Goal: Transaction & Acquisition: Obtain resource

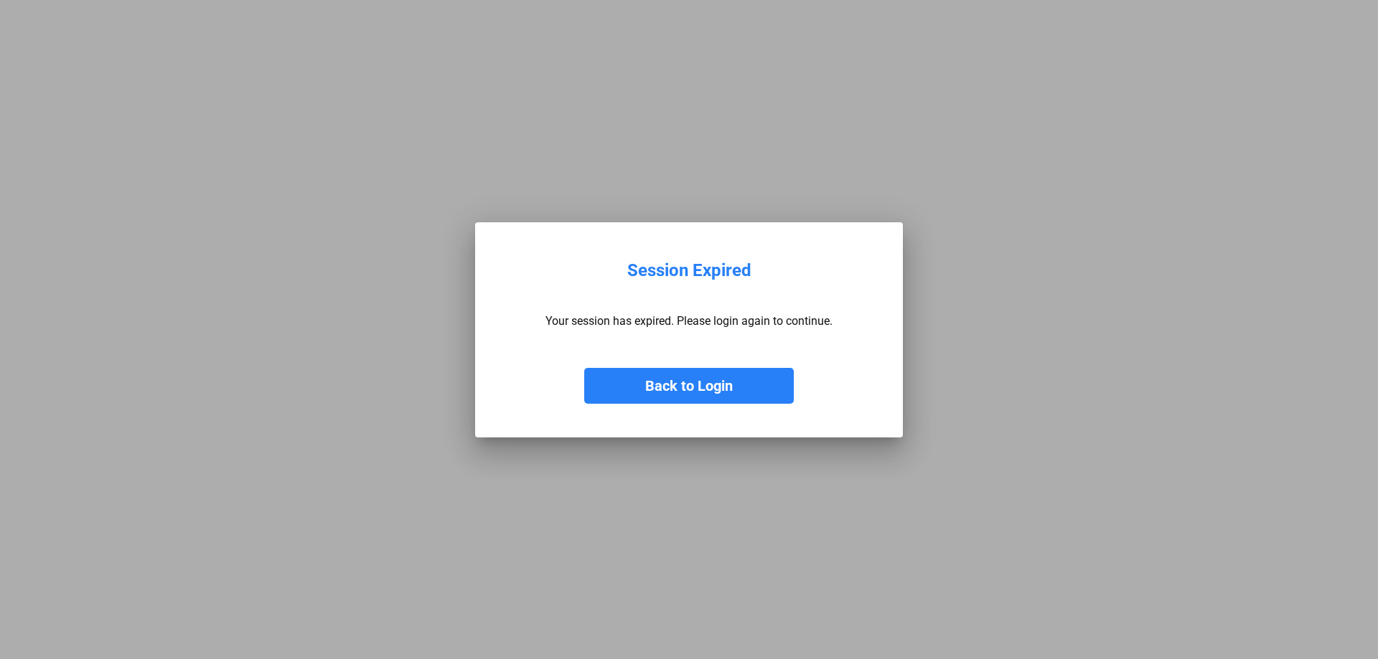
click at [658, 385] on button "Back to Login" at bounding box center [689, 386] width 210 height 36
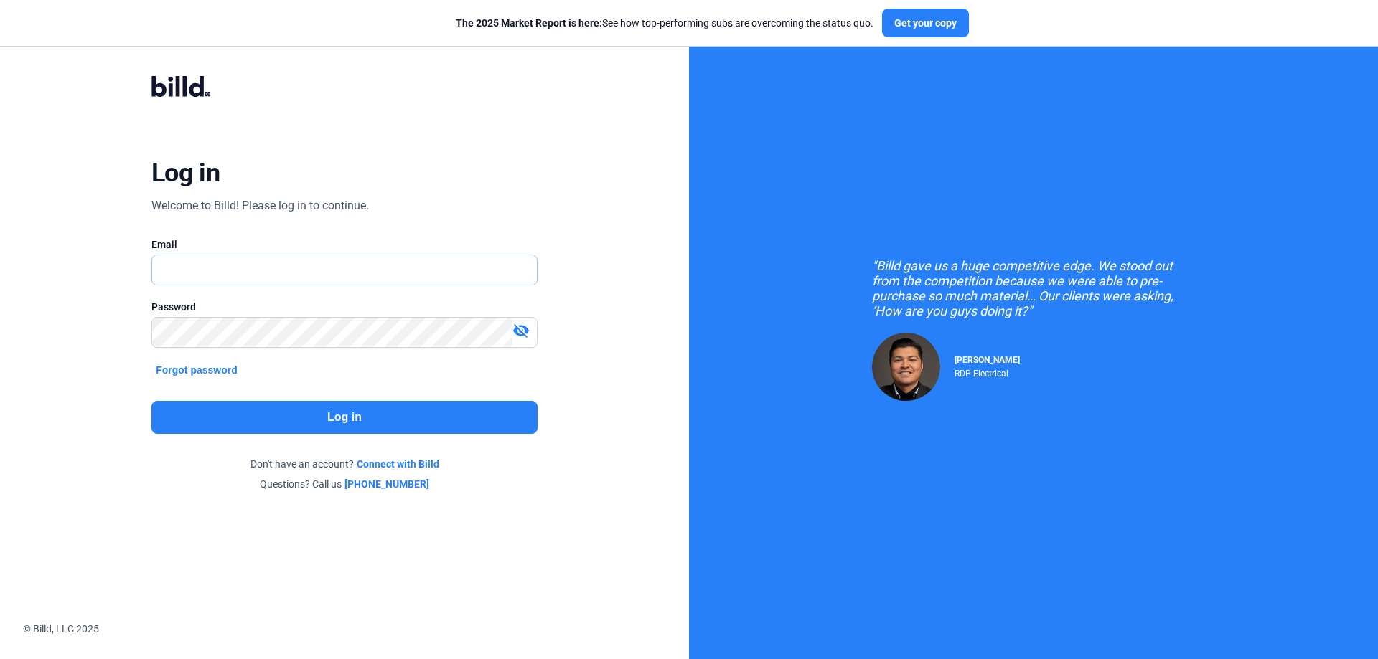
type input "[PERSON_NAME][EMAIL_ADDRESS][DOMAIN_NAME]"
click at [345, 418] on button "Log in" at bounding box center [344, 417] width 386 height 33
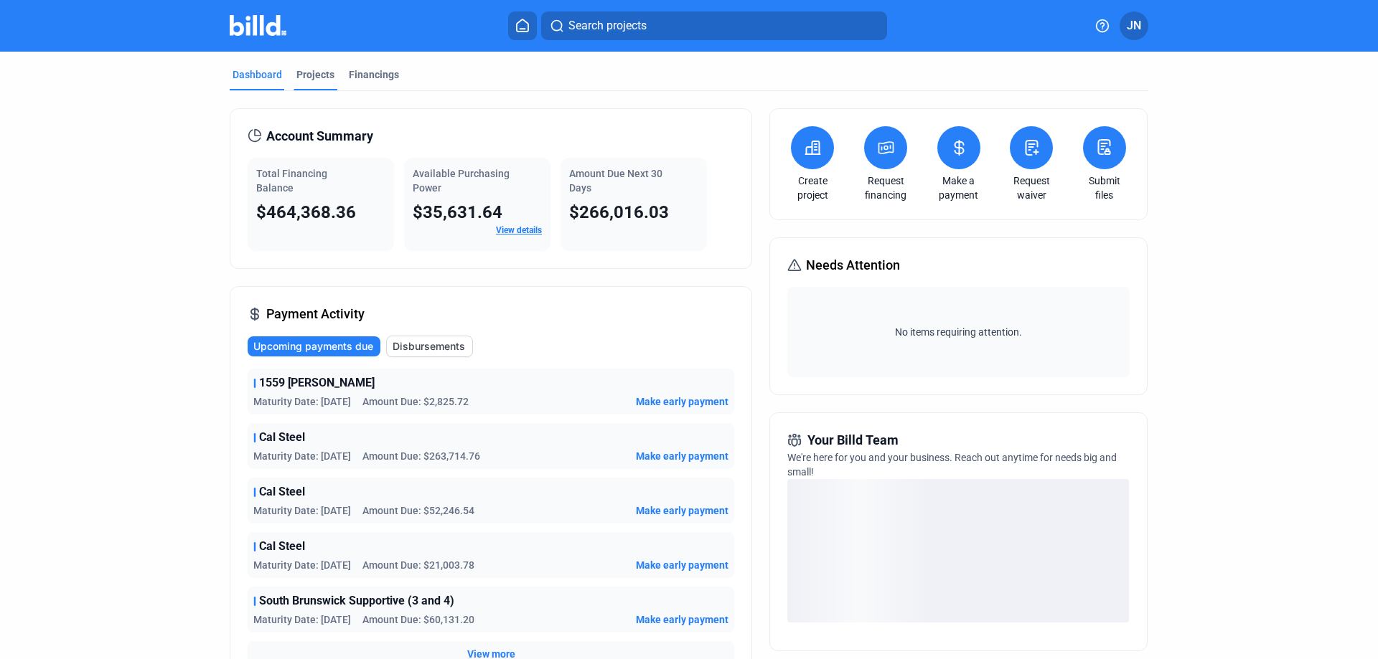
click at [308, 70] on div "Projects" at bounding box center [315, 74] width 38 height 14
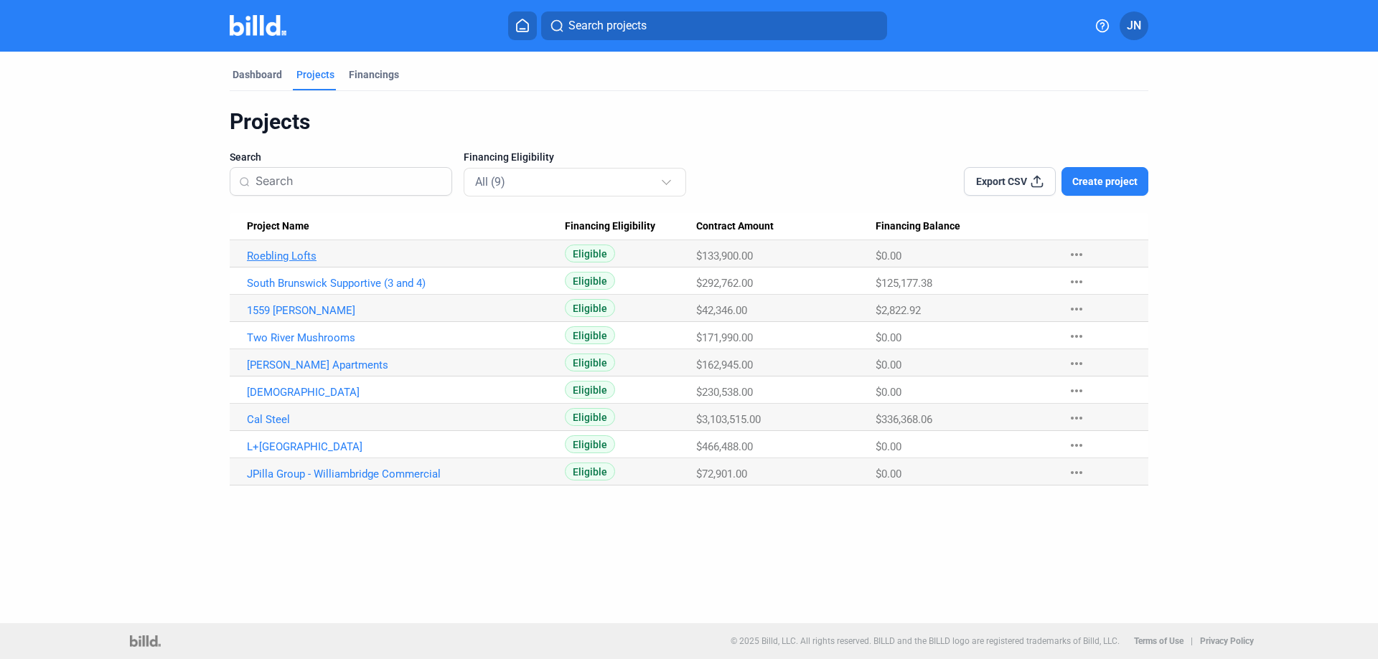
click at [275, 255] on link "Roebling Lofts" at bounding box center [406, 256] width 318 height 13
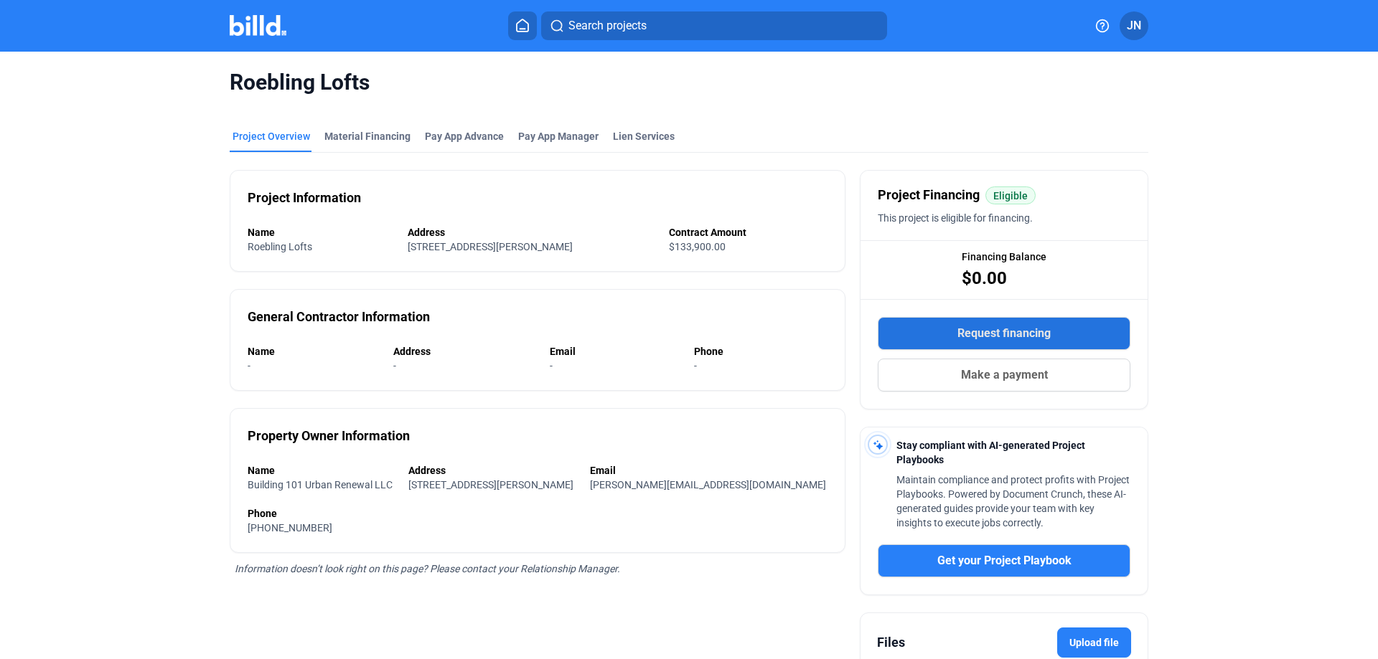
click at [984, 331] on span "Request financing" at bounding box center [1003, 333] width 93 height 17
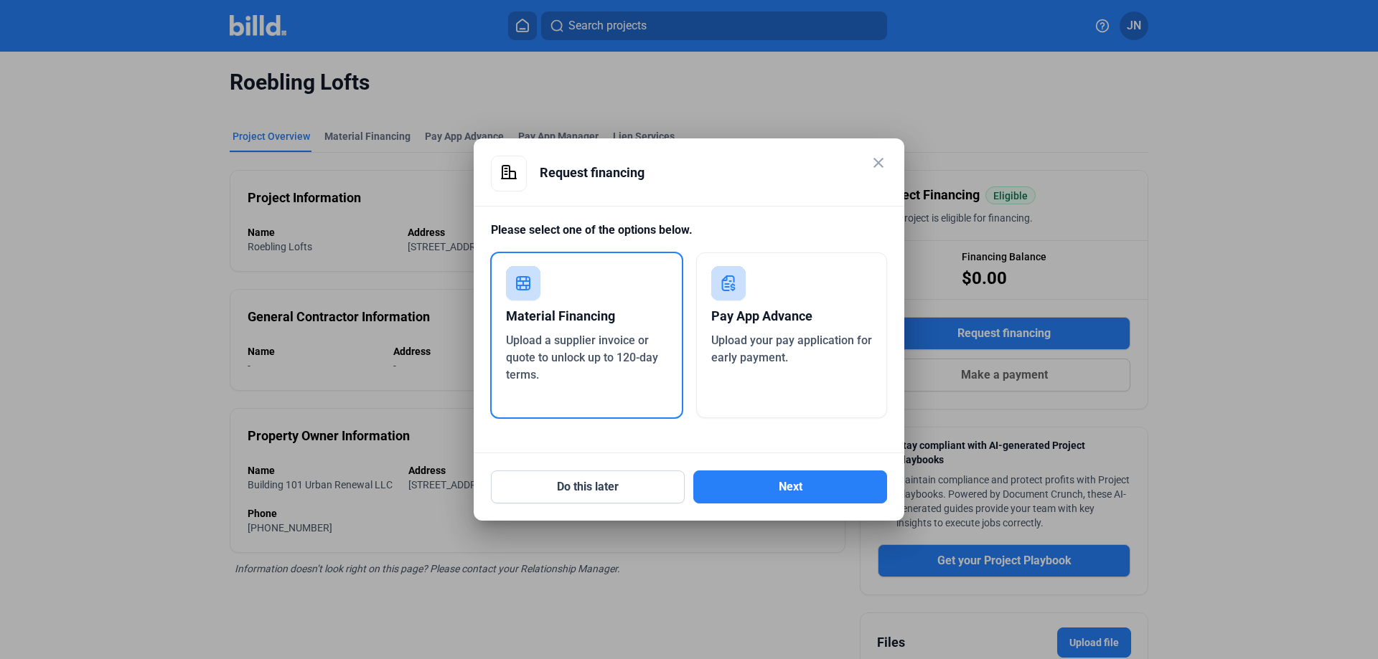
click at [542, 320] on div "Material Financing" at bounding box center [586, 317] width 161 height 32
click at [775, 480] on button "Next" at bounding box center [790, 487] width 194 height 33
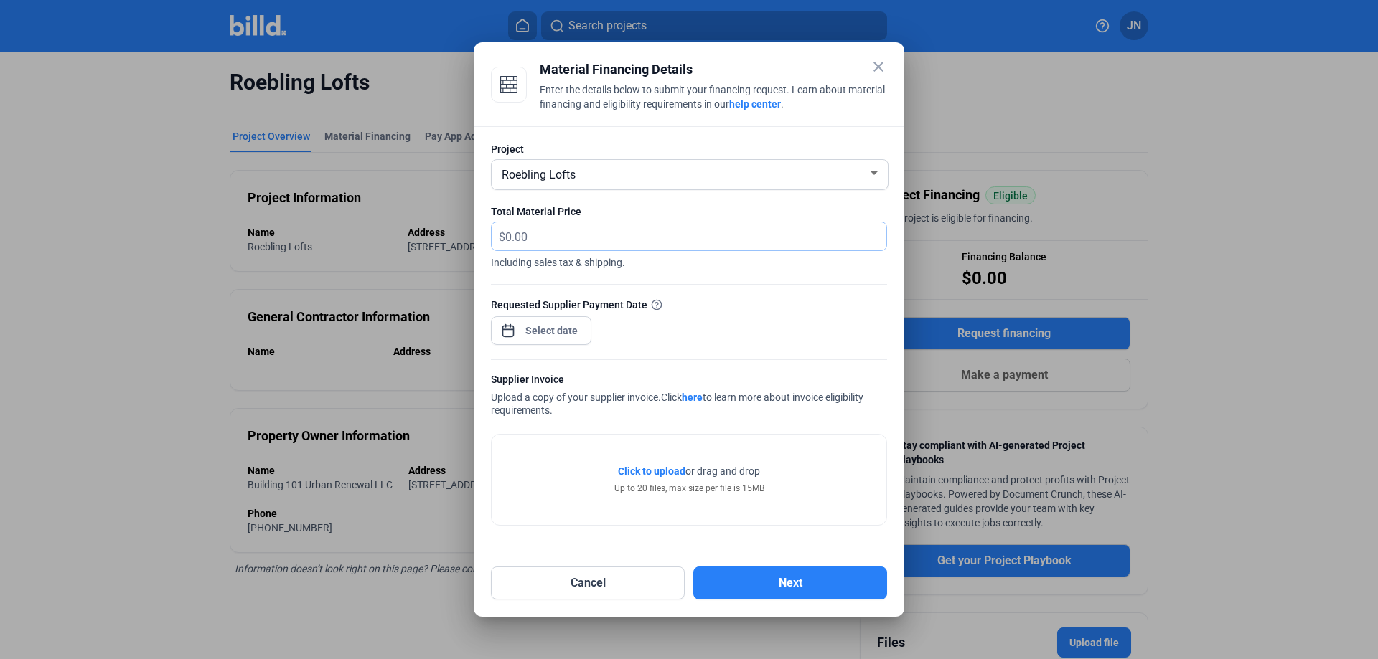
click at [601, 232] on input "text" at bounding box center [695, 236] width 381 height 28
drag, startPoint x: 542, startPoint y: 280, endPoint x: 555, endPoint y: 305, distance: 28.6
click at [545, 288] on form "Project Roebling Lofts Total Material Price $ Including sales tax & shipping. R…" at bounding box center [689, 337] width 396 height 390
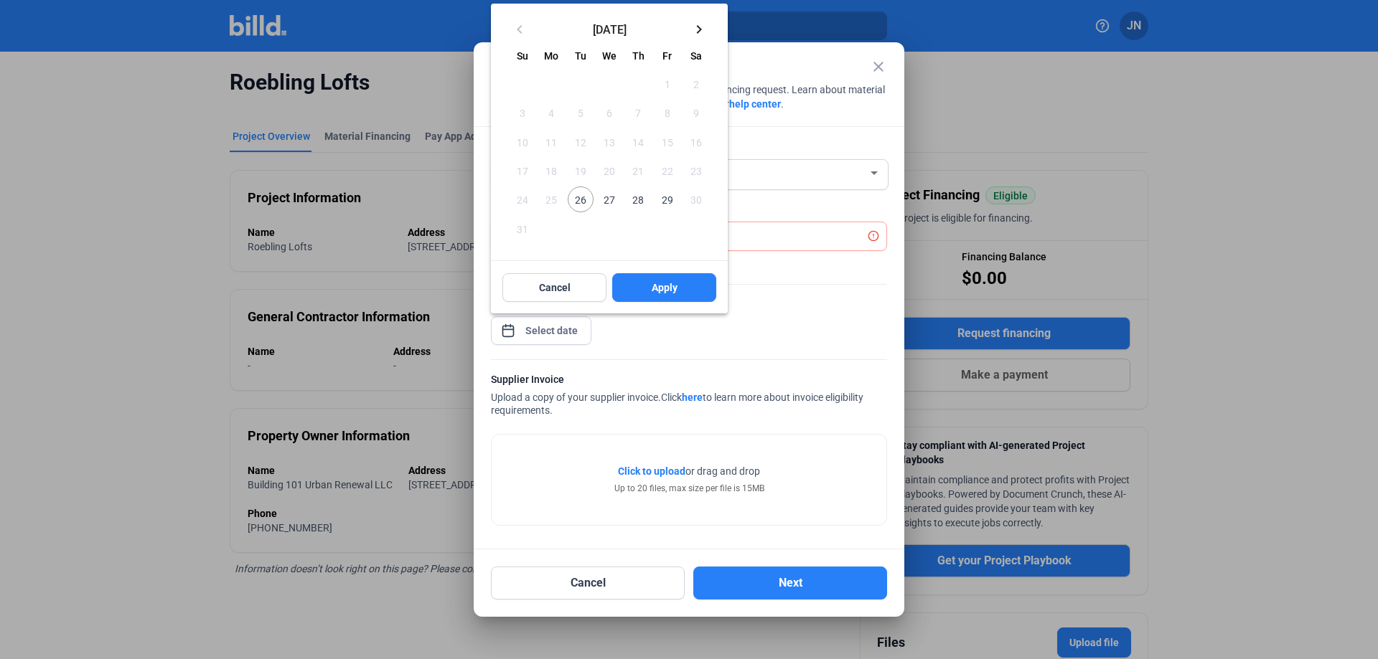
click at [563, 334] on div "close Material Financing Details Enter the details below to submit your financi…" at bounding box center [689, 329] width 1378 height 659
click at [606, 200] on span "27" at bounding box center [609, 200] width 26 height 26
click at [649, 288] on button "Apply" at bounding box center [664, 287] width 104 height 29
type input "[DATE]"
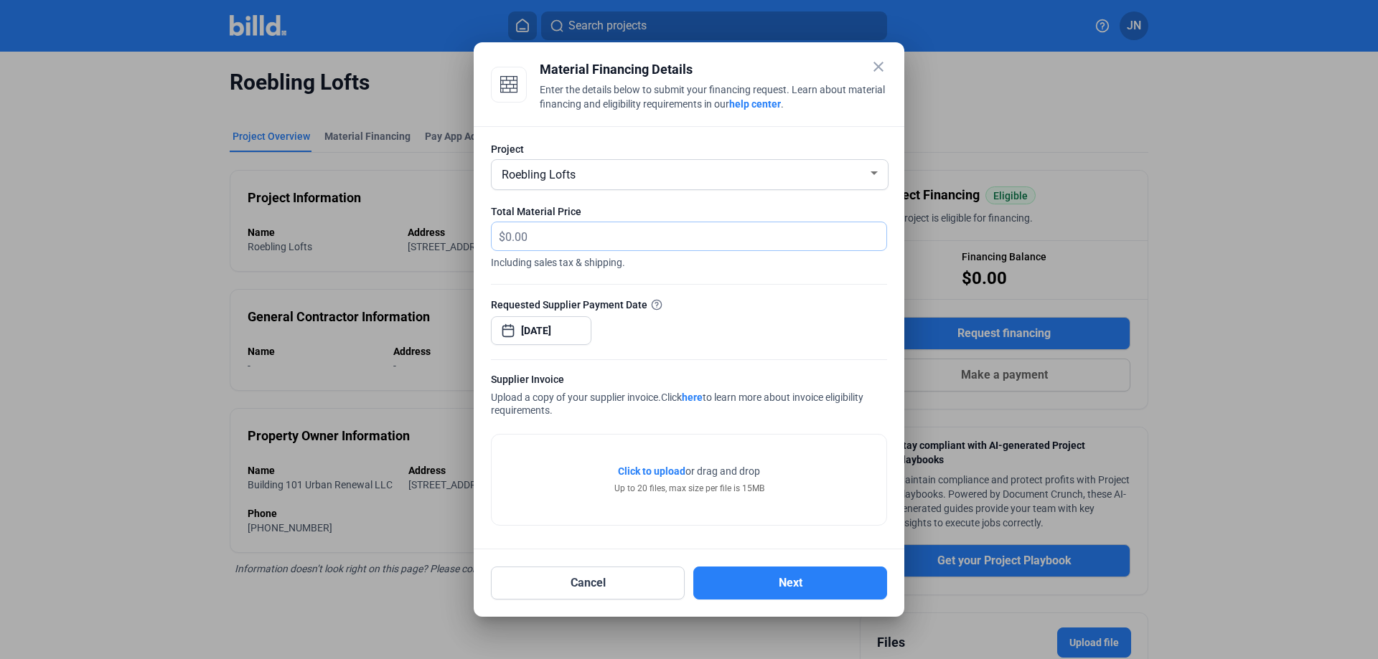
drag, startPoint x: 561, startPoint y: 232, endPoint x: 386, endPoint y: 230, distance: 175.1
click at [386, 230] on div "close Material Financing Details Enter the details below to submit your financi…" at bounding box center [689, 329] width 1378 height 659
type input "39,174.61"
click at [781, 329] on div "Requested Supplier Payment Date [DATE]" at bounding box center [689, 328] width 396 height 62
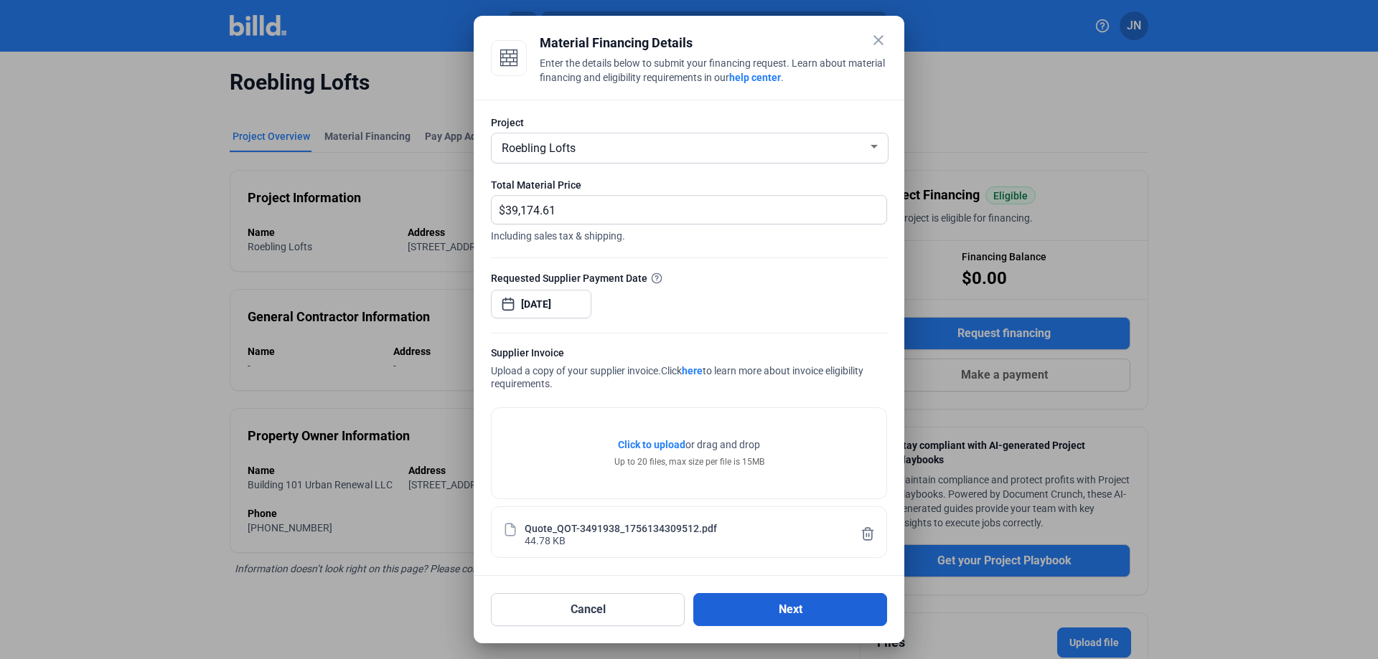
click at [746, 603] on button "Next" at bounding box center [790, 609] width 194 height 33
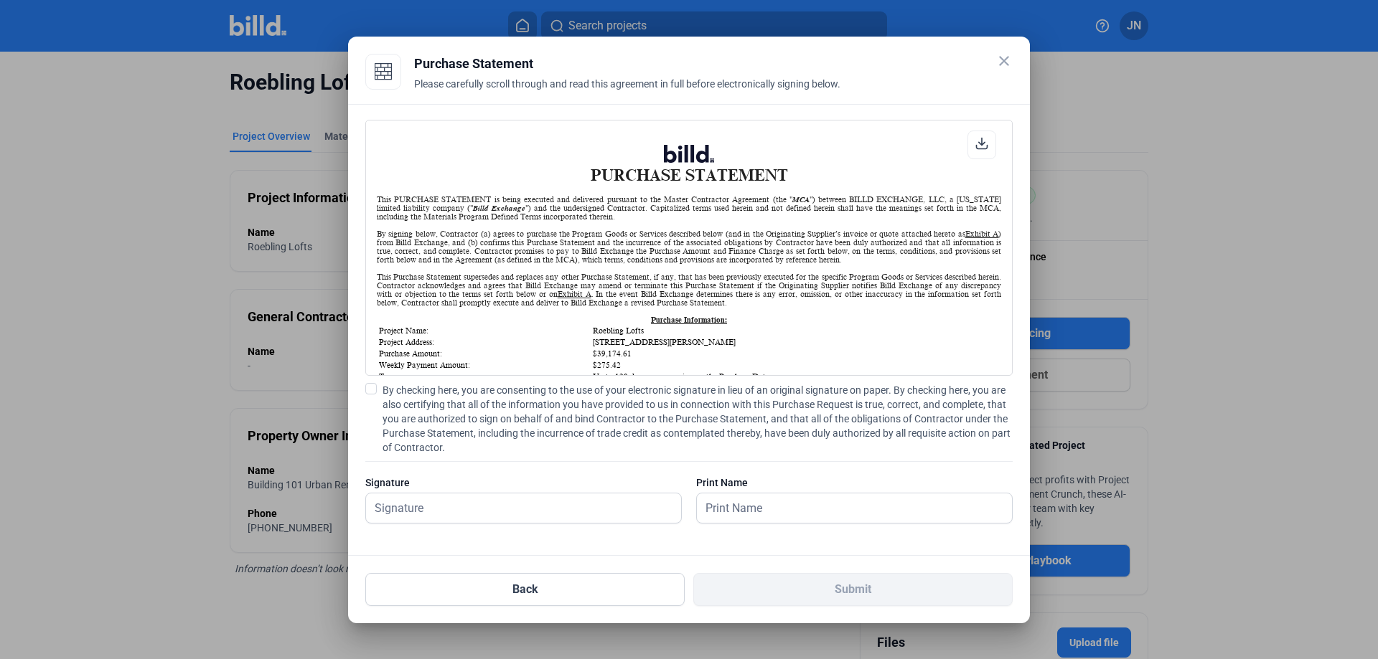
scroll to position [1, 0]
click at [370, 383] on span at bounding box center [370, 388] width 11 height 11
click at [0, 0] on input "By checking here, you are consenting to the use of your electronic signature in…" at bounding box center [0, 0] width 0 height 0
click at [388, 516] on input "text" at bounding box center [515, 508] width 299 height 29
click at [431, 509] on input "text" at bounding box center [523, 508] width 315 height 29
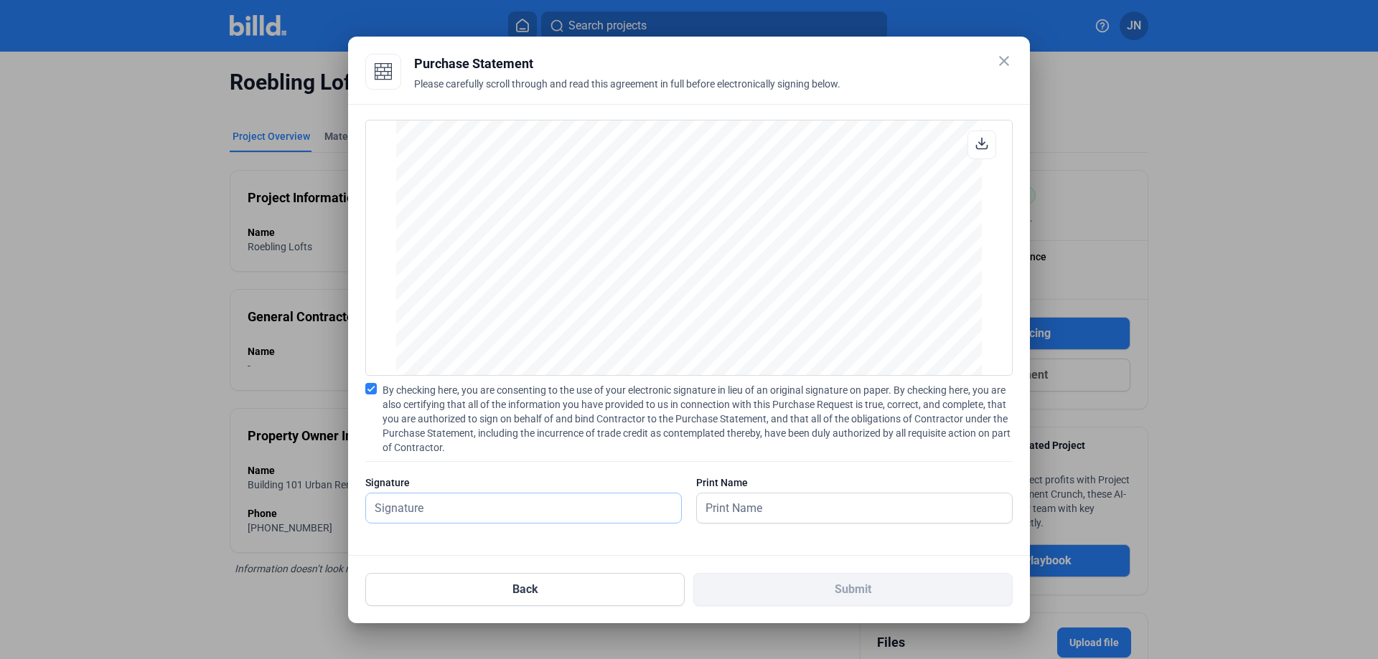
scroll to position [1944, 0]
click at [441, 500] on input "text" at bounding box center [523, 508] width 315 height 29
click at [459, 504] on input "text" at bounding box center [523, 508] width 315 height 29
click at [621, 438] on span "By checking here, you are consenting to the use of your electronic signature in…" at bounding box center [697, 419] width 630 height 72
click at [0, 0] on input "By checking here, you are consenting to the use of your electronic signature in…" at bounding box center [0, 0] width 0 height 0
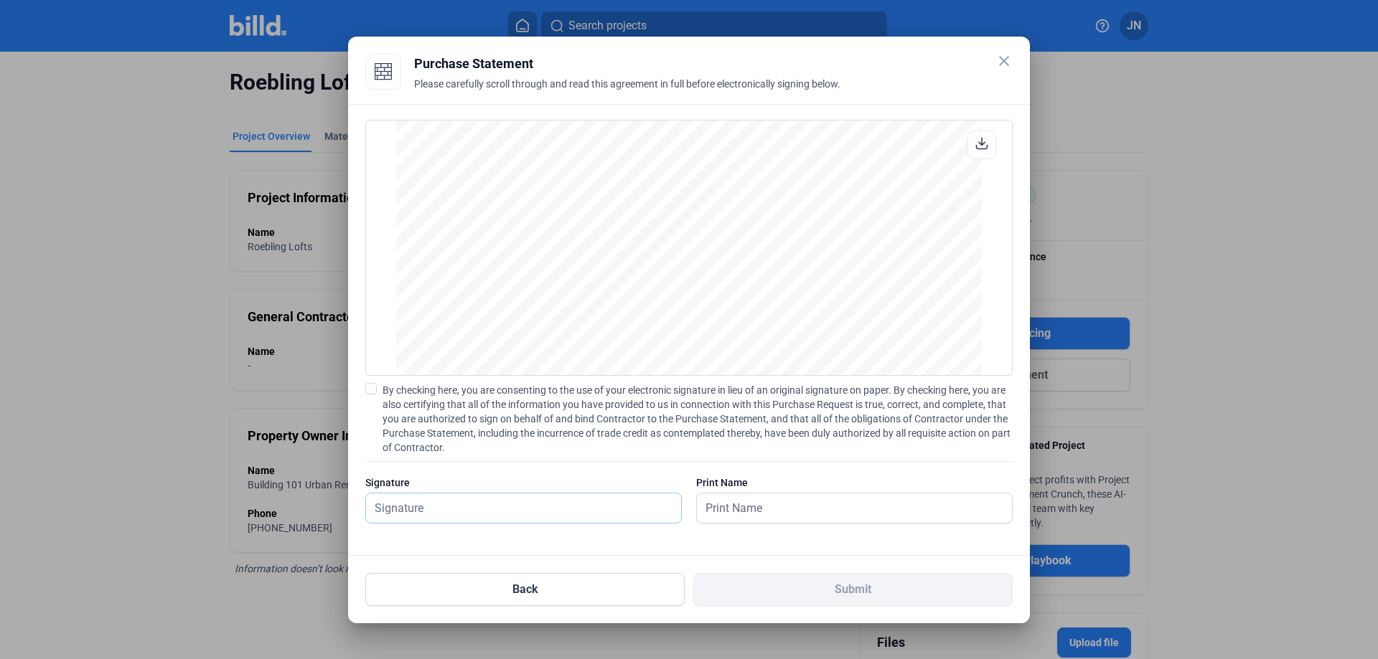
click at [511, 501] on input "text" at bounding box center [523, 508] width 315 height 29
type input "n"
type input "[PERSON_NAME]"
click at [743, 503] on input "text" at bounding box center [854, 508] width 315 height 29
click at [757, 509] on input "text" at bounding box center [854, 508] width 315 height 29
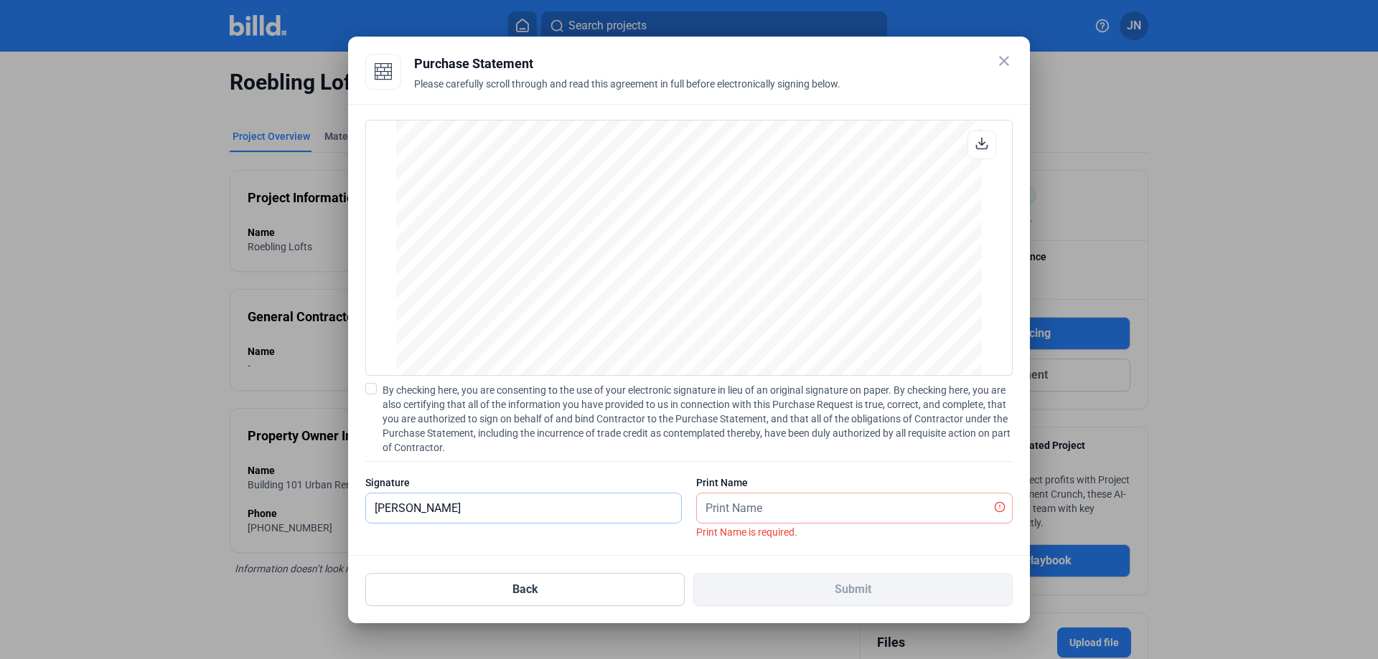
drag, startPoint x: 521, startPoint y: 502, endPoint x: 311, endPoint y: 506, distance: 210.3
click at [311, 505] on div "close Purchase Statement Please carefully scroll through and read this agreemen…" at bounding box center [689, 329] width 1378 height 659
click at [773, 504] on input "text" at bounding box center [846, 508] width 299 height 29
drag, startPoint x: 773, startPoint y: 504, endPoint x: 683, endPoint y: 503, distance: 90.4
click at [683, 503] on div "Signature [PERSON_NAME] Print Name c" at bounding box center [688, 507] width 647 height 62
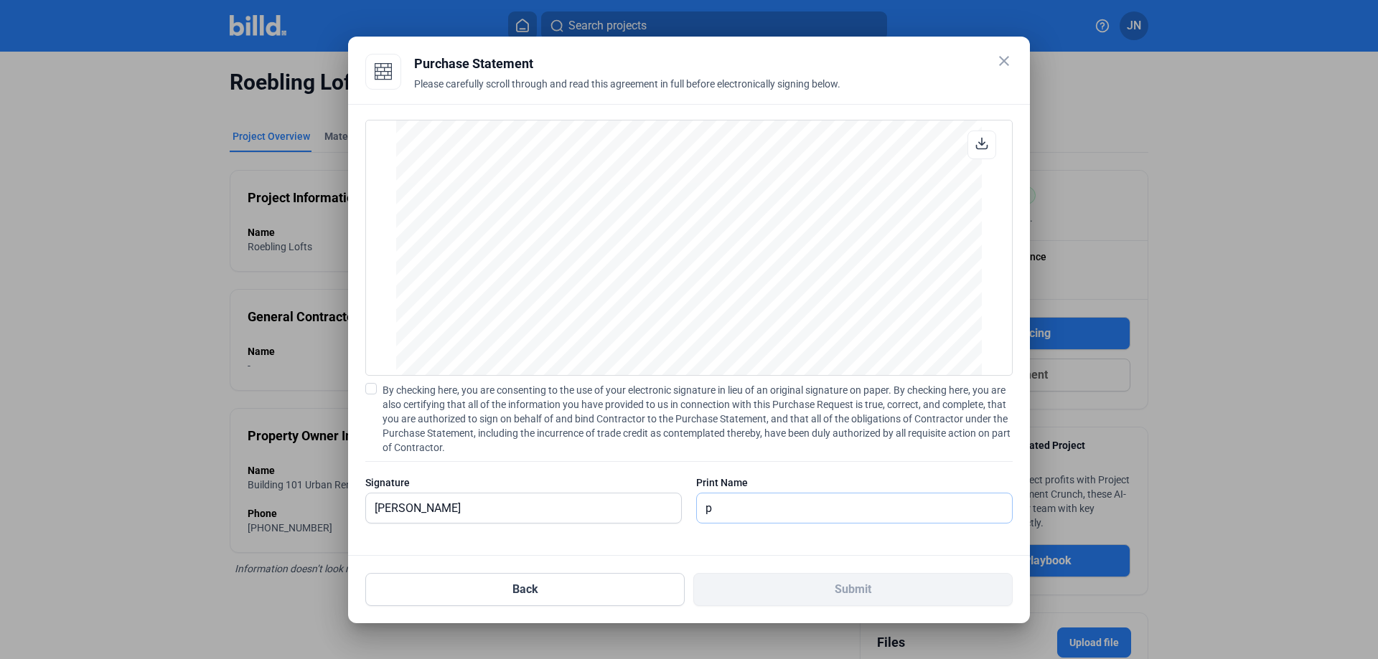
drag, startPoint x: 730, startPoint y: 507, endPoint x: 654, endPoint y: 506, distance: 76.1
click at [654, 506] on div "Signature [PERSON_NAME] Print Name p" at bounding box center [688, 507] width 647 height 62
click at [478, 501] on input "[PERSON_NAME]" at bounding box center [523, 508] width 315 height 29
drag, startPoint x: 722, startPoint y: 504, endPoint x: 734, endPoint y: 508, distance: 12.9
click at [734, 508] on input "p" at bounding box center [854, 508] width 315 height 29
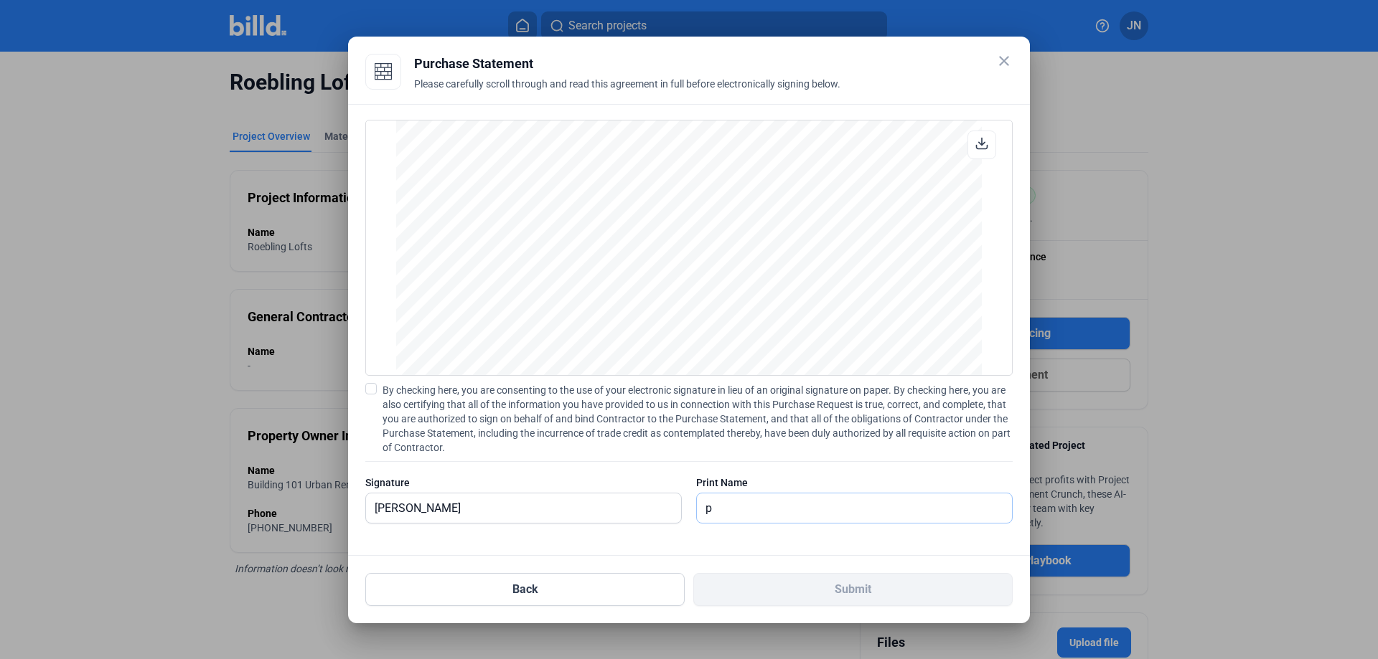
drag, startPoint x: 734, startPoint y: 508, endPoint x: 642, endPoint y: 507, distance: 91.8
click at [642, 507] on div "Signature [PERSON_NAME] Print Name p" at bounding box center [688, 507] width 647 height 62
type input "Bri"
click at [741, 510] on input "Bri" at bounding box center [854, 508] width 315 height 29
type input "[PERSON_NAME]"
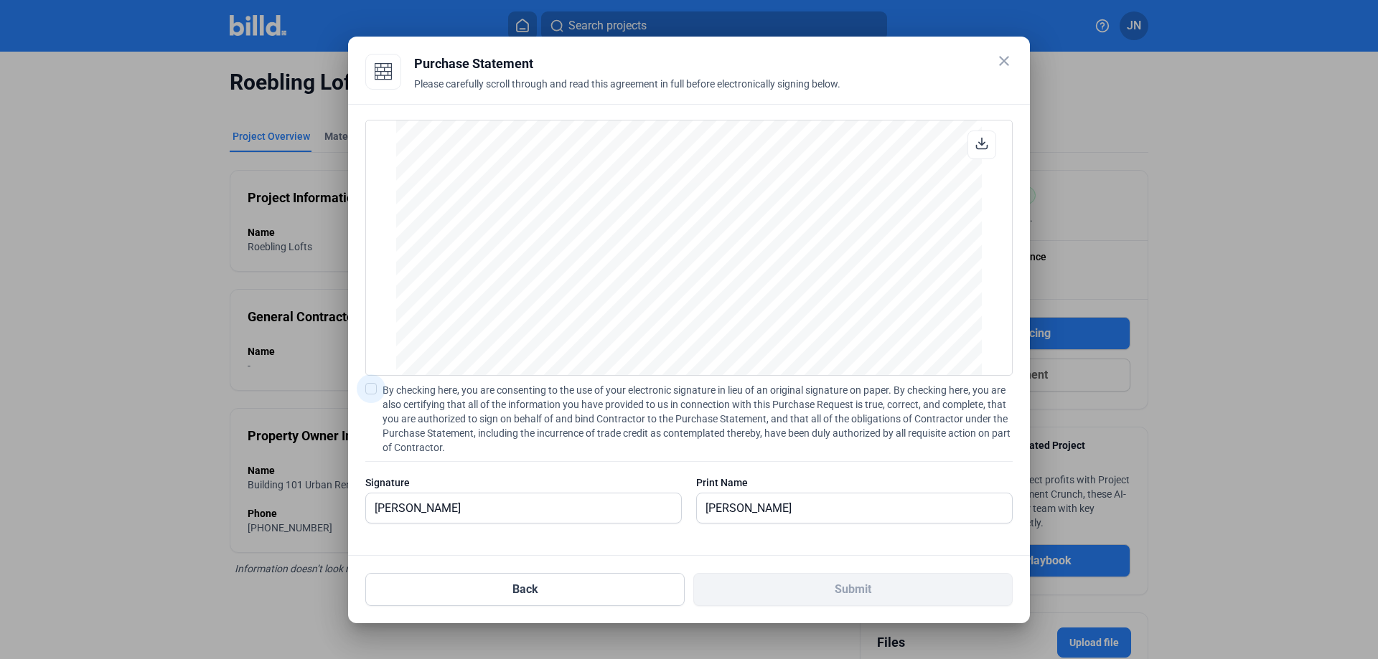
click at [783, 429] on span "By checking here, you are consenting to the use of your electronic signature in…" at bounding box center [697, 419] width 630 height 72
click at [0, 0] on input "By checking here, you are consenting to the use of your electronic signature in…" at bounding box center [0, 0] width 0 height 0
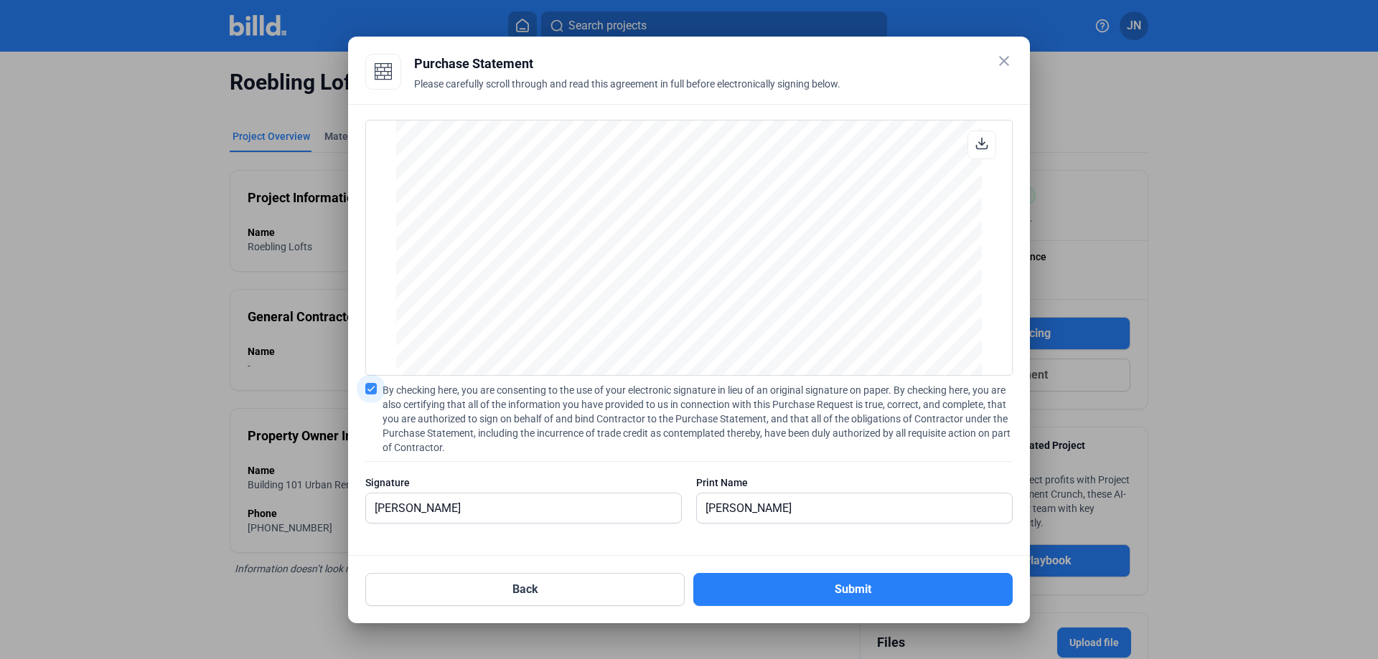
click at [768, 431] on span "By checking here, you are consenting to the use of your electronic signature in…" at bounding box center [697, 419] width 630 height 72
click at [0, 0] on input "By checking here, you are consenting to the use of your electronic signature in…" at bounding box center [0, 0] width 0 height 0
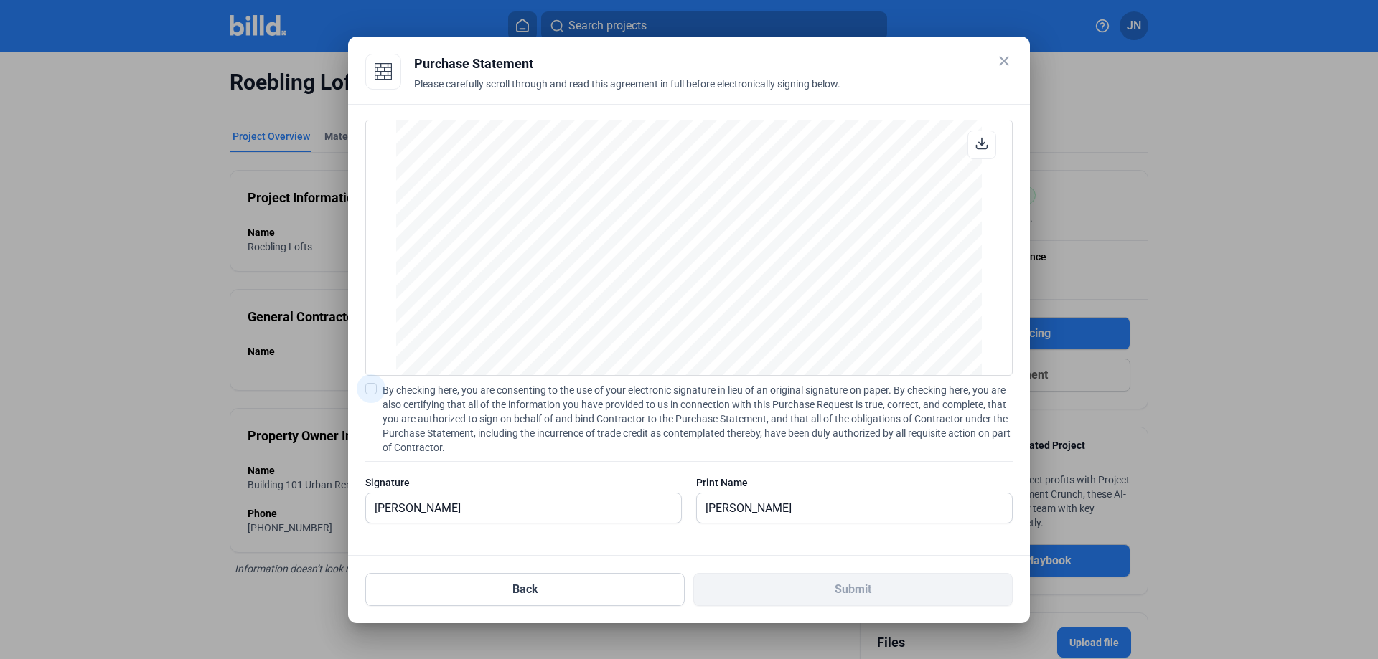
click at [768, 431] on span "By checking here, you are consenting to the use of your electronic signature in…" at bounding box center [697, 419] width 630 height 72
click at [0, 0] on input "By checking here, you are consenting to the use of your electronic signature in…" at bounding box center [0, 0] width 0 height 0
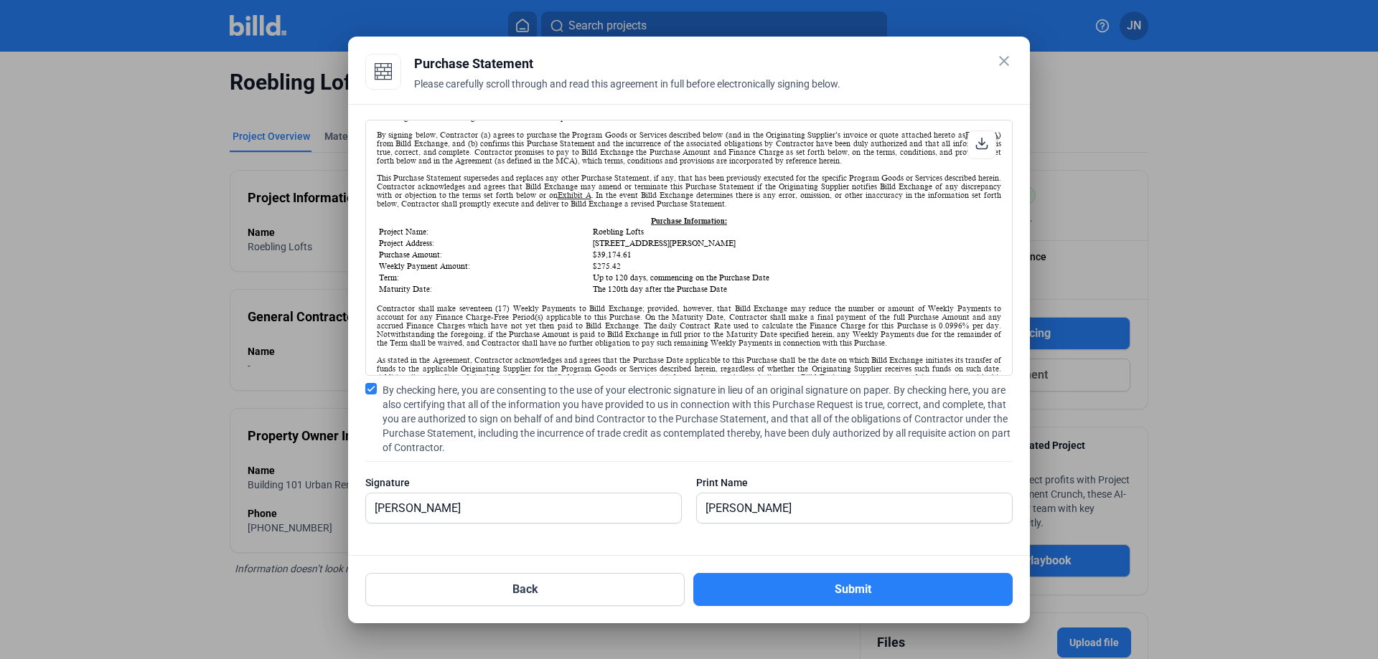
scroll to position [0, 0]
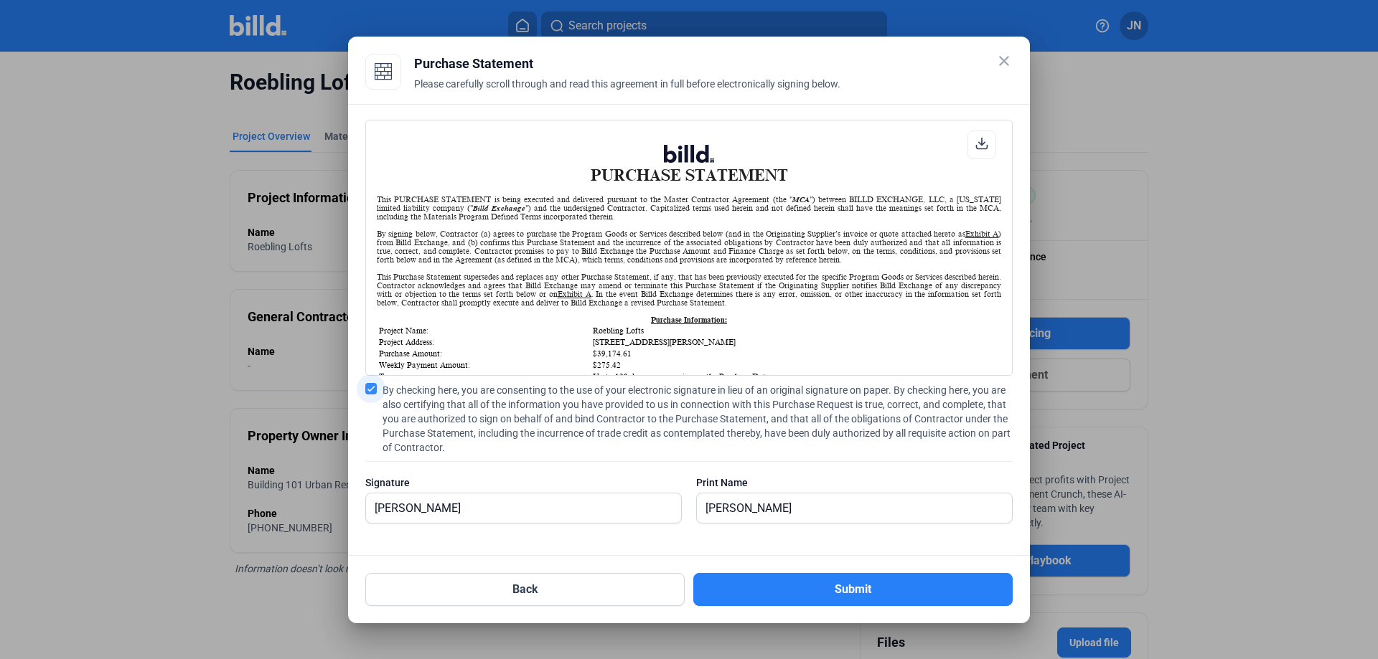
click at [883, 441] on span "By checking here, you are consenting to the use of your electronic signature in…" at bounding box center [697, 419] width 630 height 72
click at [0, 0] on input "By checking here, you are consenting to the use of your electronic signature in…" at bounding box center [0, 0] width 0 height 0
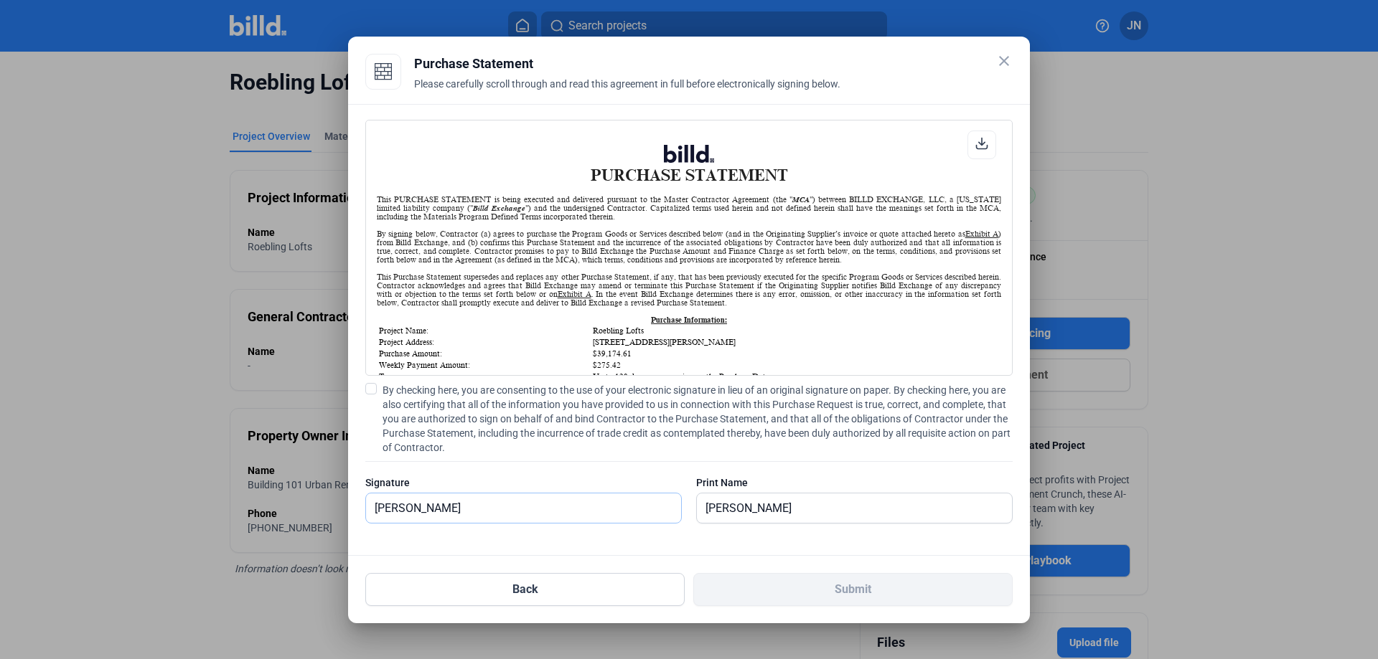
click at [541, 502] on input "[PERSON_NAME]" at bounding box center [515, 508] width 299 height 29
click at [367, 384] on span at bounding box center [370, 388] width 11 height 11
click at [0, 0] on input "By checking here, you are consenting to the use of your electronic signature in…" at bounding box center [0, 0] width 0 height 0
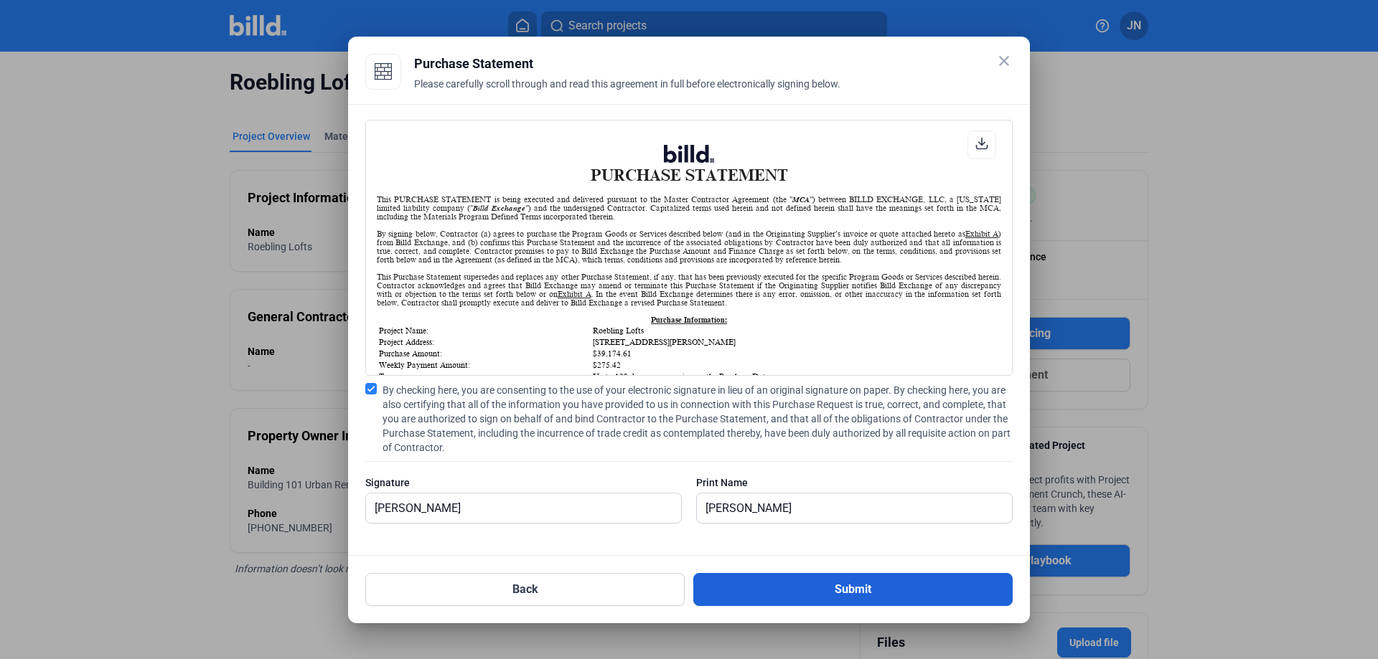
click at [763, 582] on button "Submit" at bounding box center [852, 589] width 319 height 33
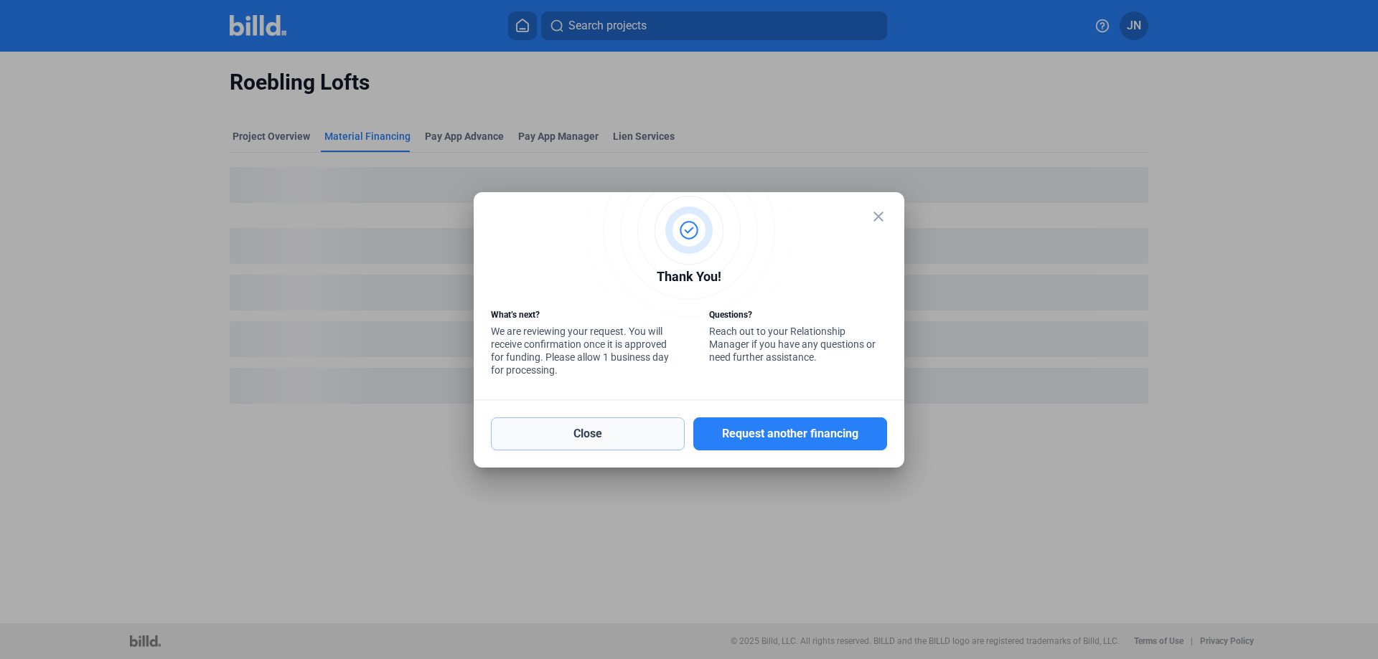
click at [568, 430] on button "Close" at bounding box center [588, 434] width 194 height 33
